Goal: Task Accomplishment & Management: Manage account settings

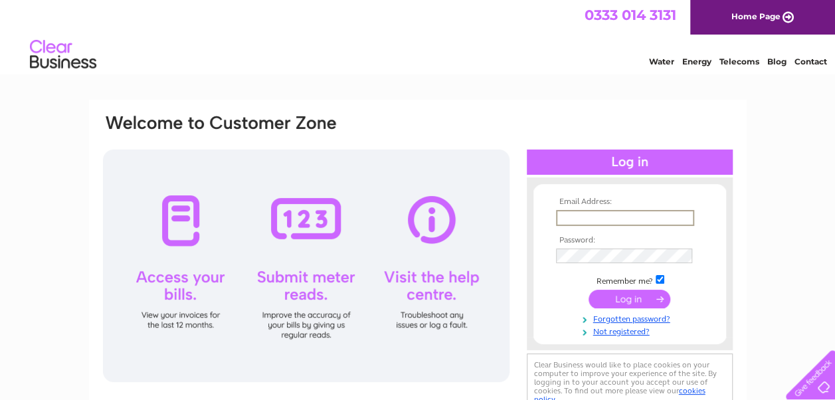
click at [571, 212] on input "text" at bounding box center [625, 218] width 138 height 16
type input "Biggamkt@aol.com"
click at [570, 247] on td at bounding box center [630, 255] width 154 height 22
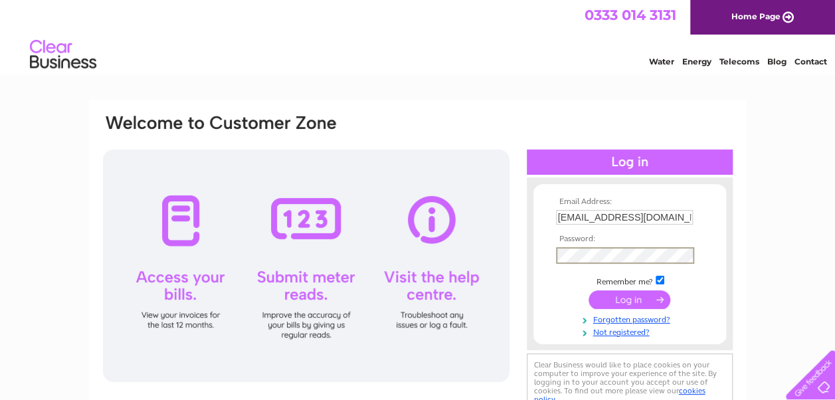
click at [632, 301] on input "submit" at bounding box center [629, 299] width 82 height 19
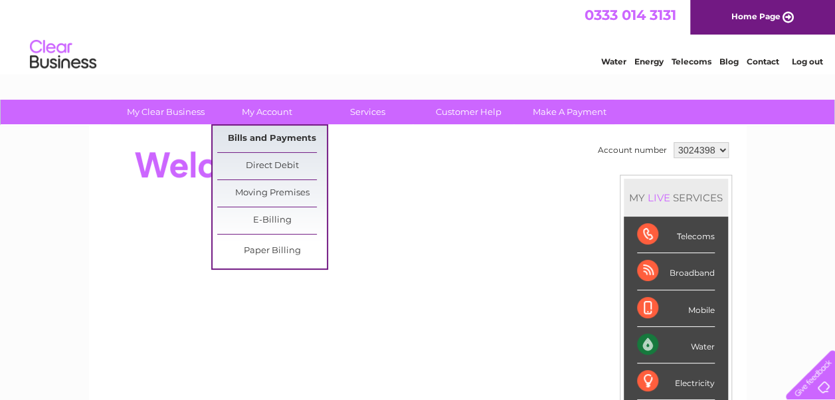
click at [258, 128] on link "Bills and Payments" at bounding box center [272, 139] width 110 height 27
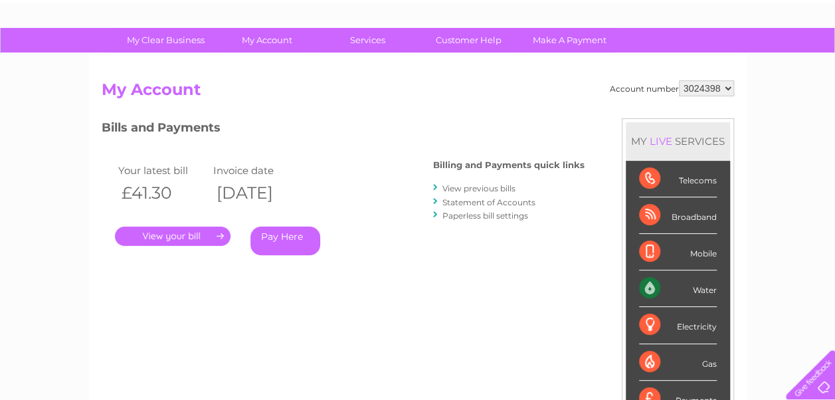
scroll to position [73, 0]
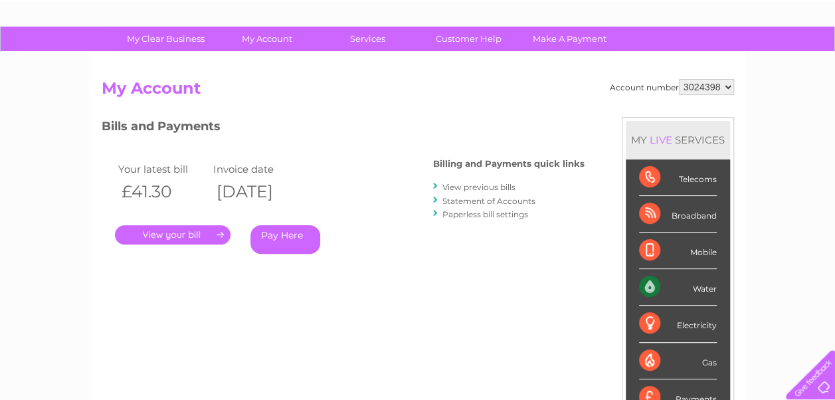
click at [478, 185] on link "View previous bills" at bounding box center [478, 187] width 73 height 10
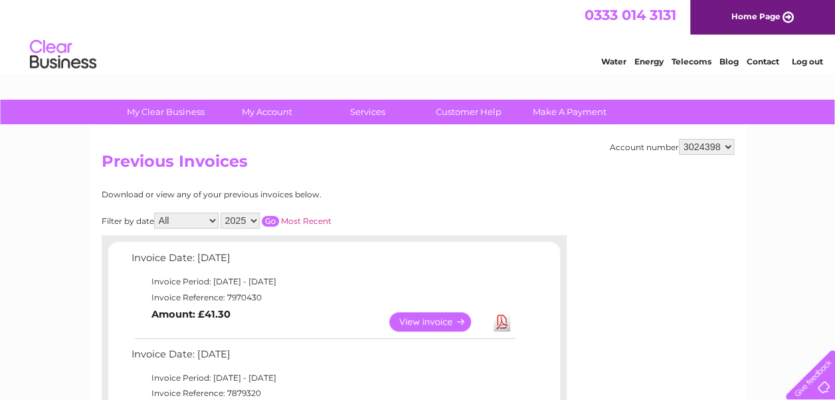
drag, startPoint x: 839, startPoint y: 79, endPoint x: 821, endPoint y: 39, distance: 43.7
click at [816, 57] on link "Log out" at bounding box center [806, 61] width 31 height 10
